Goal: Check status: Check status

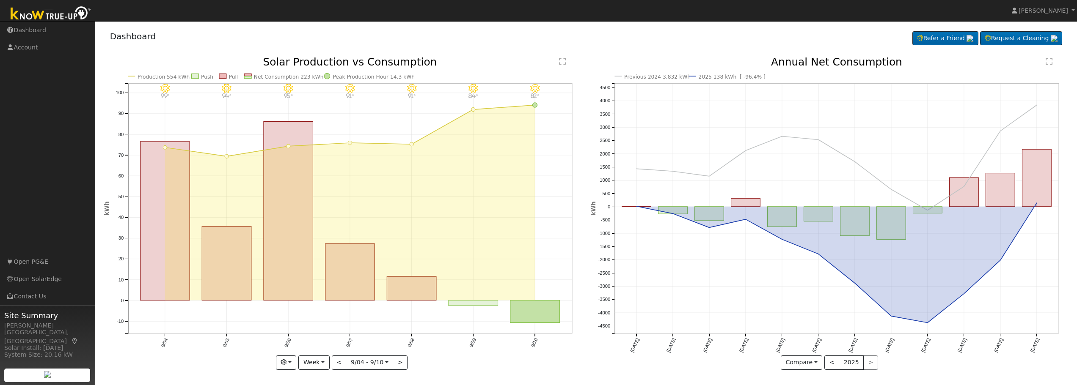
scroll to position [1, 0]
click at [325, 362] on button "Week" at bounding box center [313, 362] width 31 height 14
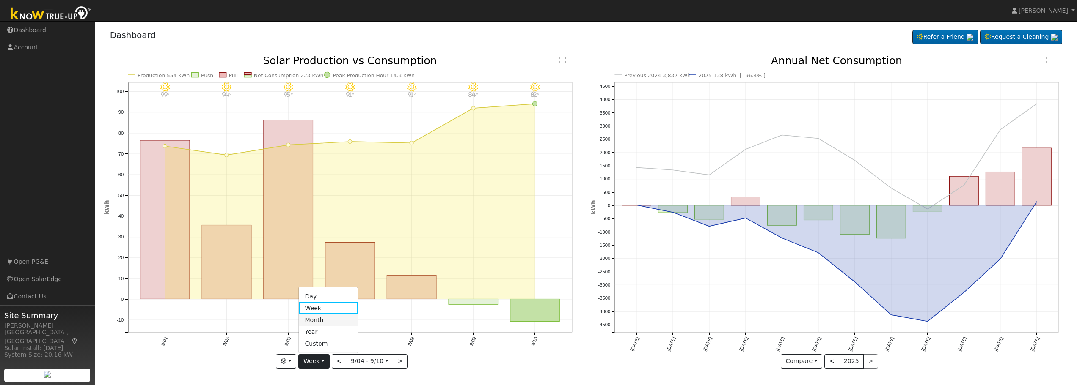
click at [333, 318] on link "Month" at bounding box center [328, 320] width 59 height 12
click at [0, 0] on div at bounding box center [0, 0] width 0 height 0
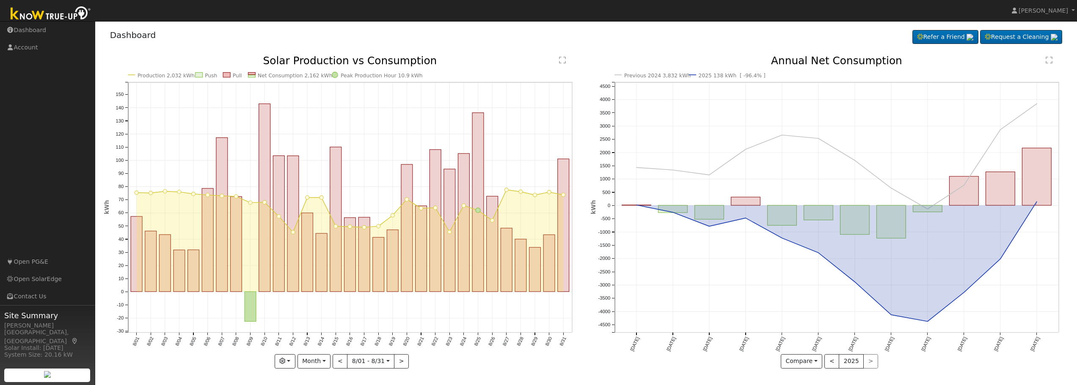
scroll to position [0, 0]
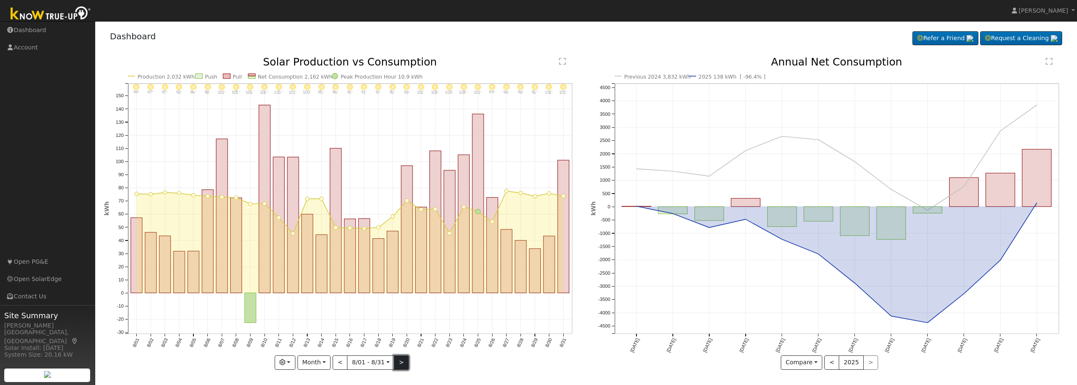
click at [400, 362] on button ">" at bounding box center [401, 363] width 15 height 14
type input "[DATE]"
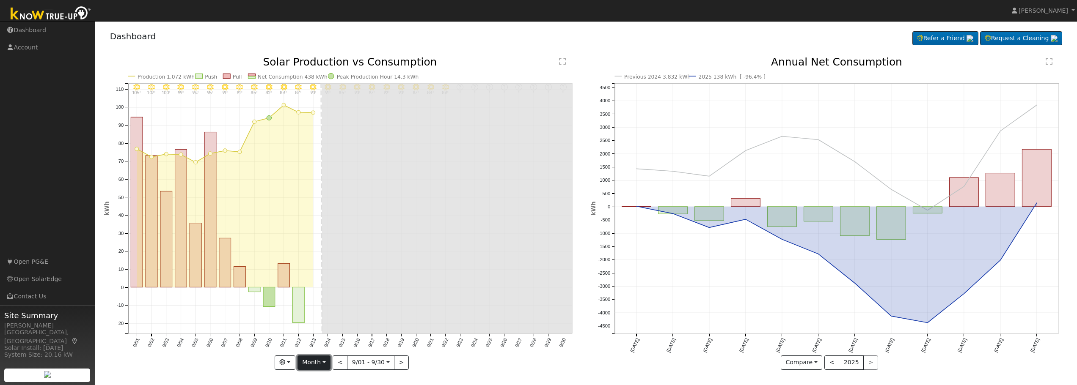
click at [325, 361] on button "Month" at bounding box center [313, 363] width 33 height 14
click at [294, 363] on button "button" at bounding box center [285, 363] width 21 height 14
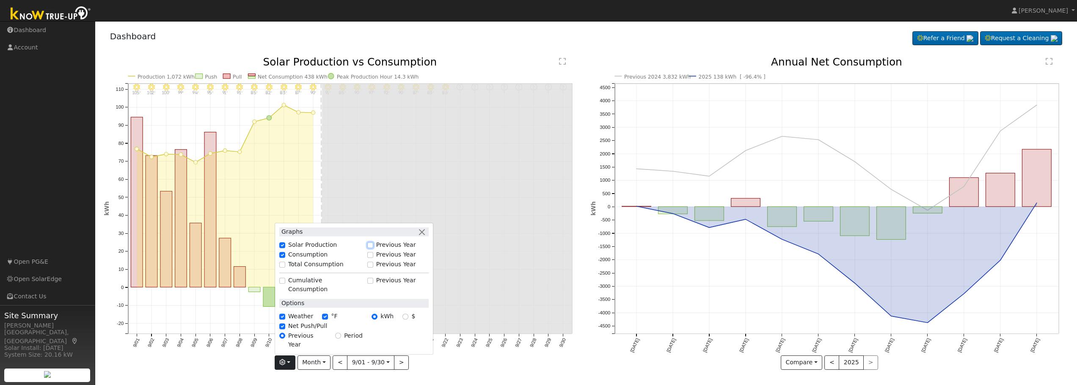
click at [372, 248] on input "Previous Year" at bounding box center [370, 245] width 6 height 6
checkbox input "true"
click at [284, 258] on input "Consumption" at bounding box center [282, 255] width 6 height 6
checkbox input "false"
